Goal: Find specific page/section: Find specific page/section

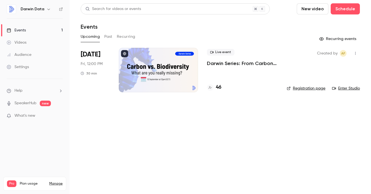
click at [219, 87] on h4 "46" at bounding box center [219, 88] width 6 height 8
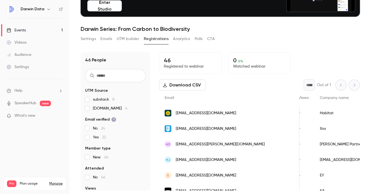
click at [33, 26] on link "Events 1" at bounding box center [35, 30] width 70 height 12
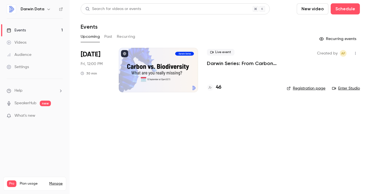
click at [302, 89] on link "Registration page" at bounding box center [306, 89] width 39 height 6
